Goal: Entertainment & Leisure: Consume media (video, audio)

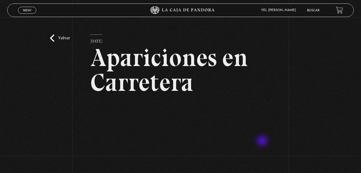
scroll to position [50, 0]
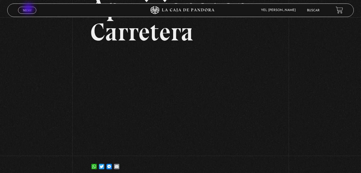
click at [29, 9] on span "Menu" at bounding box center [27, 10] width 9 height 3
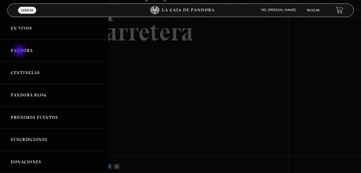
click at [20, 51] on link "Pandora" at bounding box center [54, 51] width 108 height 22
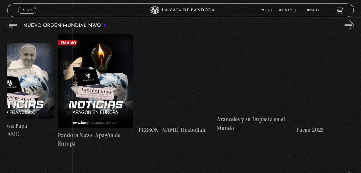
scroll to position [0, 428]
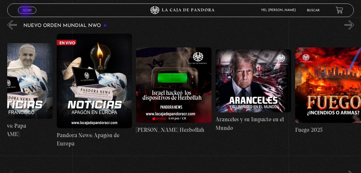
click at [26, 11] on span "Menu" at bounding box center [27, 10] width 9 height 3
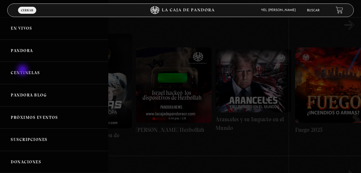
click at [23, 71] on link "Centinelas" at bounding box center [54, 73] width 108 height 22
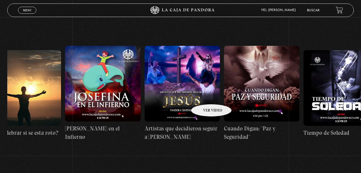
scroll to position [0, 2171]
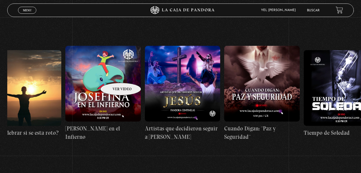
click at [114, 75] on figure at bounding box center [103, 84] width 76 height 76
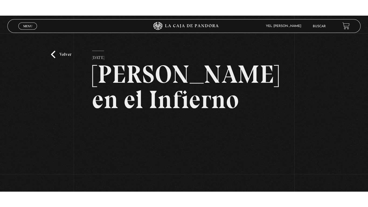
scroll to position [71, 0]
